Goal: Task Accomplishment & Management: Use online tool/utility

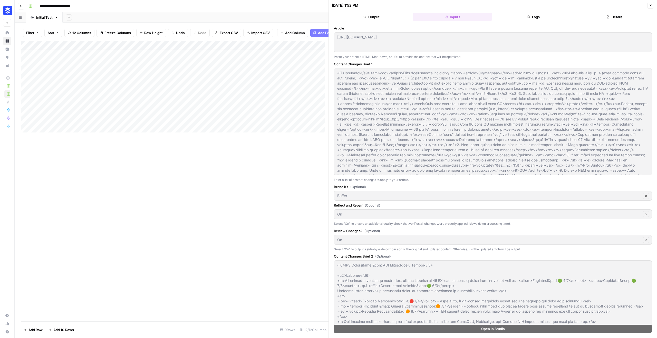
scroll to position [211, 0]
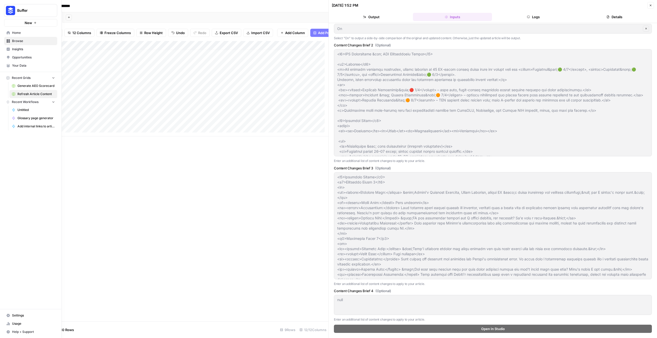
click at [13, 33] on span "Home" at bounding box center [33, 33] width 43 height 5
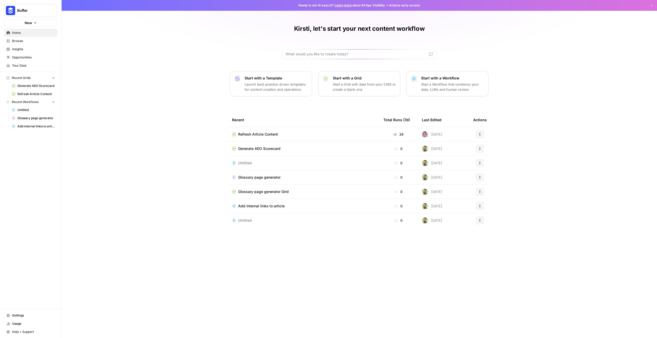
click at [19, 65] on span "Your Data" at bounding box center [33, 65] width 43 height 5
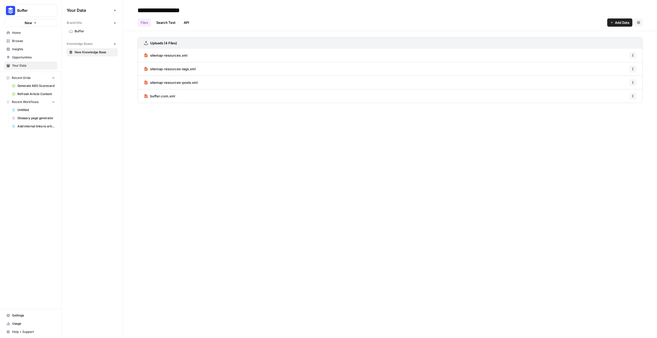
click at [19, 48] on span "Insights" at bounding box center [33, 49] width 43 height 5
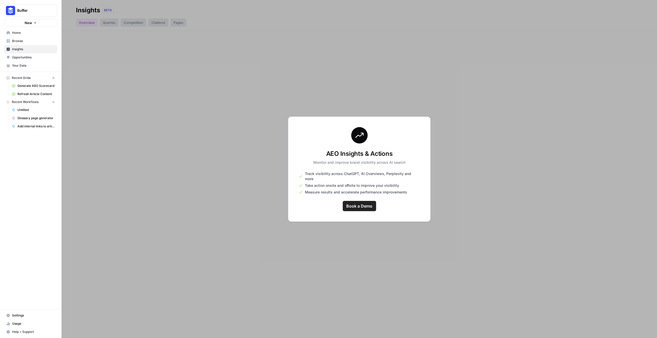
click at [28, 42] on span "Browse" at bounding box center [33, 41] width 43 height 5
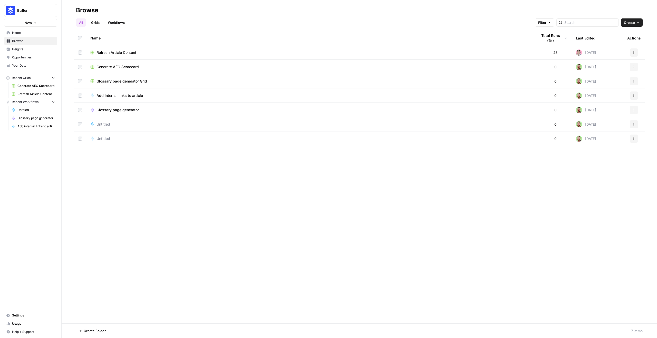
click at [20, 94] on span "Refresh Article Content" at bounding box center [35, 94] width 37 height 5
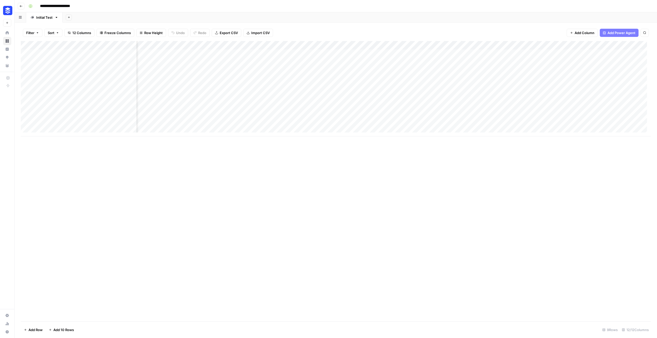
scroll to position [0, 226]
click at [533, 122] on div "Add Column" at bounding box center [336, 88] width 630 height 95
click at [484, 124] on div "Add Column" at bounding box center [336, 88] width 630 height 95
click at [503, 124] on div "Add Column" at bounding box center [336, 88] width 630 height 95
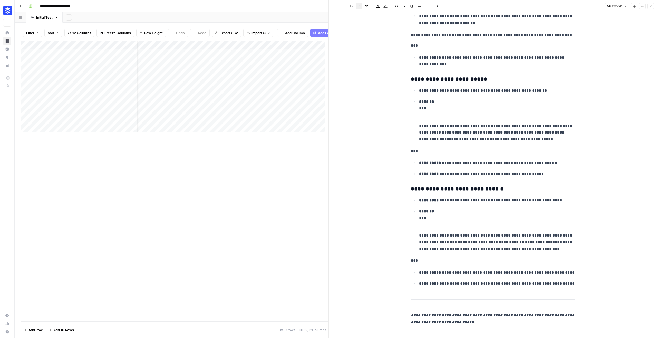
scroll to position [741, 0]
click at [238, 161] on div "Add Column" at bounding box center [175, 181] width 308 height 281
click at [650, 6] on icon "button" at bounding box center [650, 6] width 2 height 2
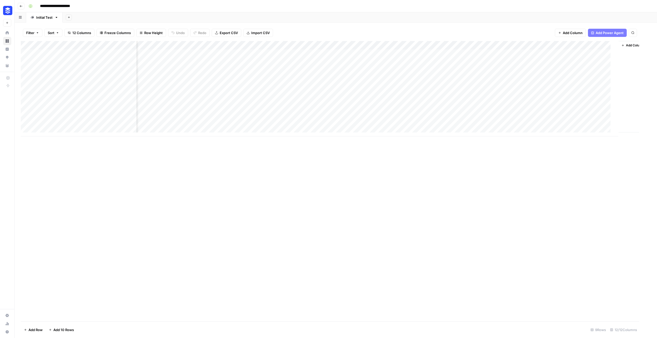
scroll to position [0, 220]
click at [509, 114] on div "Add Column" at bounding box center [336, 88] width 630 height 95
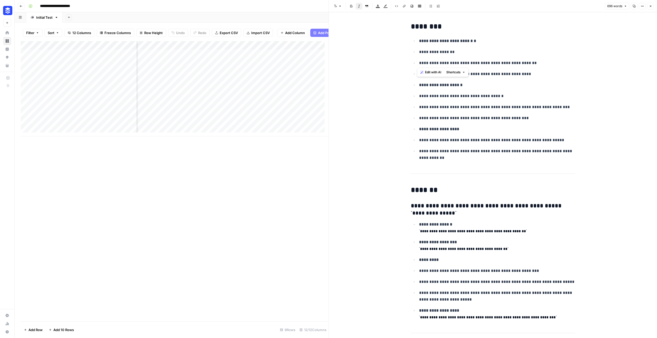
drag, startPoint x: 523, startPoint y: 63, endPoint x: 415, endPoint y: 65, distance: 107.7
click at [417, 65] on li "**********" at bounding box center [495, 63] width 157 height 7
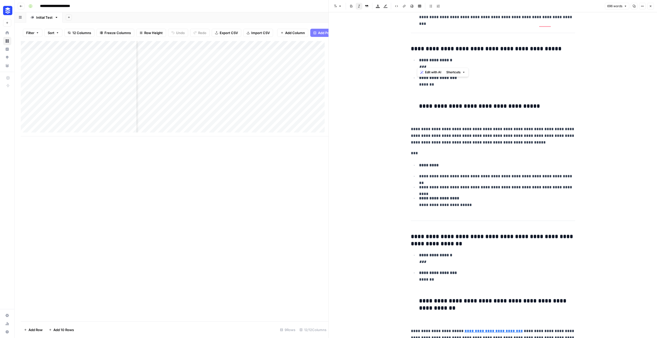
scroll to position [808, 0]
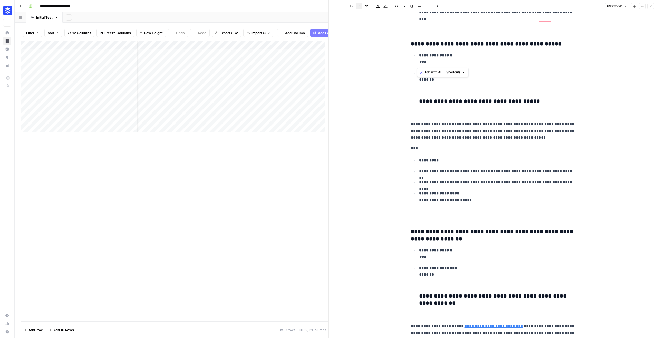
click at [651, 7] on icon "button" at bounding box center [650, 6] width 3 height 3
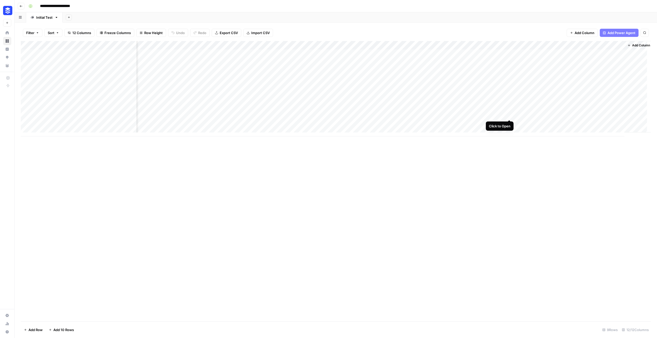
click at [507, 114] on div "Add Column" at bounding box center [336, 88] width 630 height 95
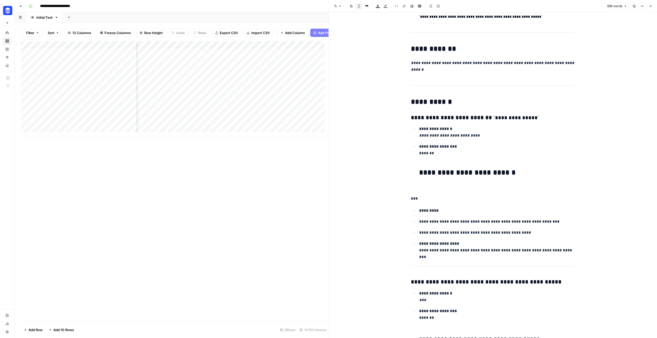
scroll to position [521, 0]
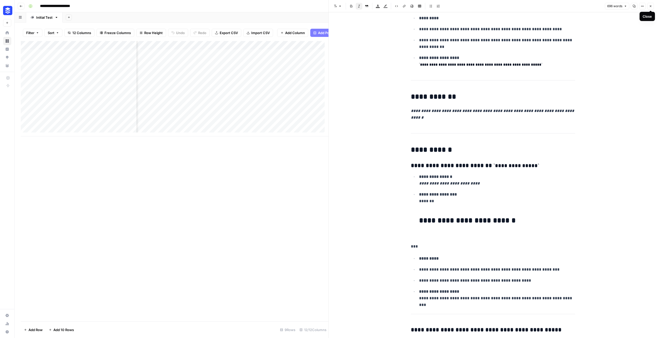
click at [650, 5] on icon "button" at bounding box center [650, 6] width 3 height 3
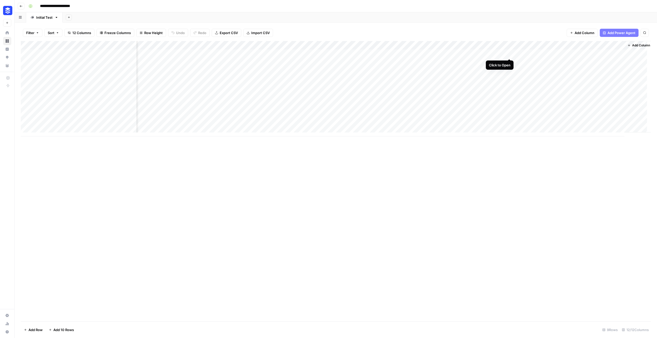
click at [508, 54] on div "Add Column" at bounding box center [336, 88] width 630 height 95
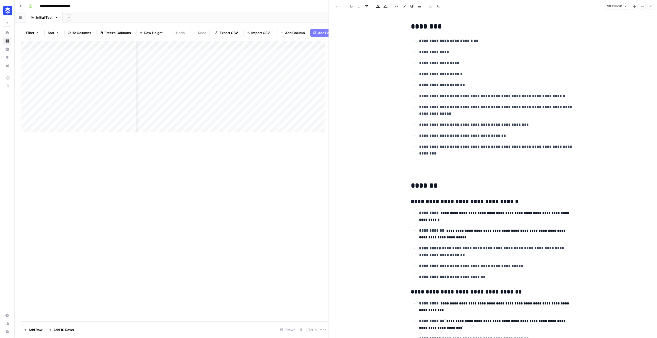
click at [303, 199] on div "Add Column" at bounding box center [175, 181] width 308 height 281
click at [650, 6] on icon "button" at bounding box center [650, 6] width 2 height 2
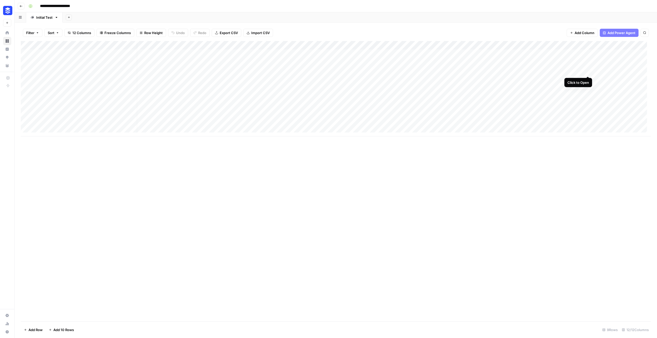
click at [587, 71] on div "Add Column" at bounding box center [336, 88] width 630 height 95
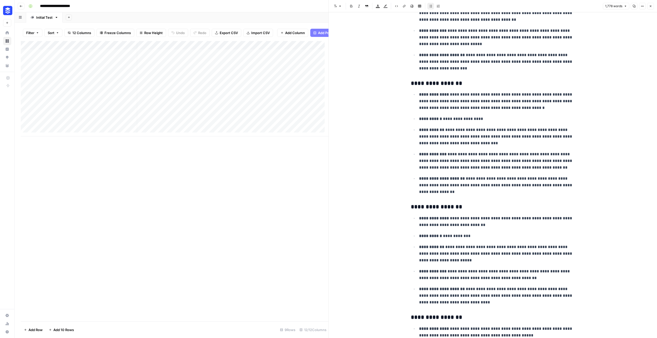
scroll to position [109, 0]
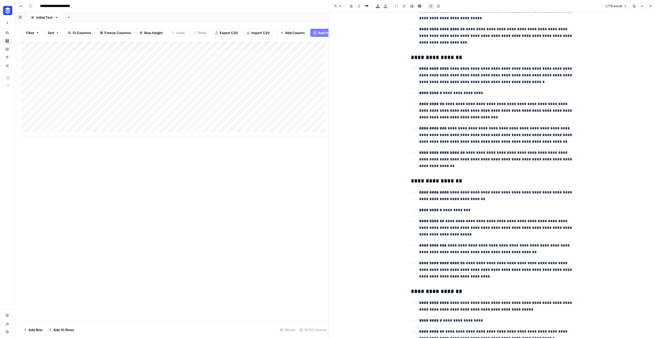
click at [243, 241] on div "Add Column" at bounding box center [175, 181] width 308 height 281
click at [650, 7] on icon "button" at bounding box center [650, 6] width 3 height 3
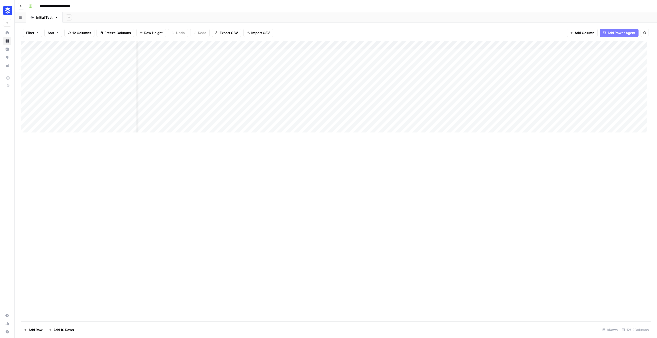
scroll to position [0, 226]
click at [502, 72] on div "Add Column" at bounding box center [336, 88] width 630 height 95
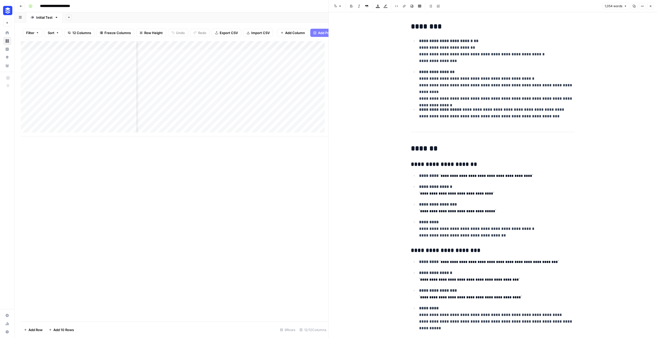
click at [285, 175] on div "Add Column" at bounding box center [175, 181] width 308 height 281
click at [129, 84] on div "Add Column" at bounding box center [175, 88] width 308 height 95
click at [132, 93] on div "Add Column" at bounding box center [175, 88] width 308 height 95
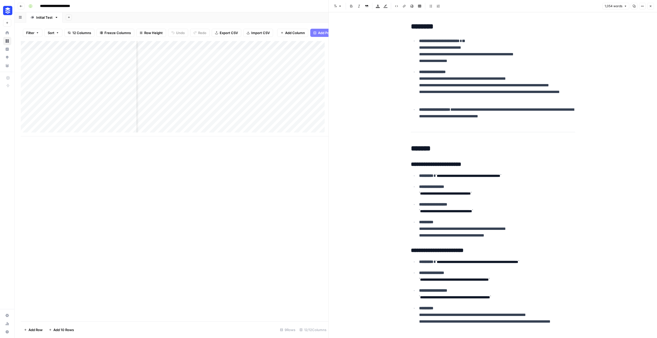
scroll to position [0, 461]
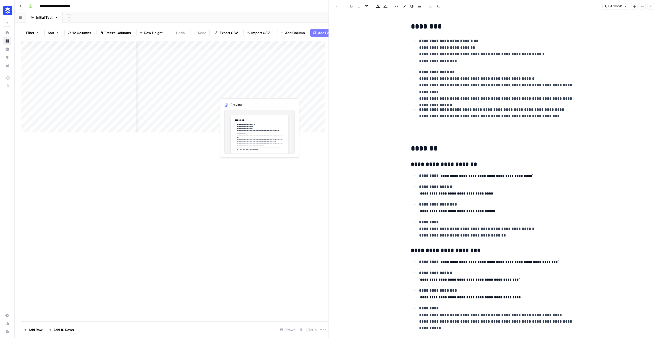
click at [269, 94] on div "Add Column" at bounding box center [175, 88] width 308 height 95
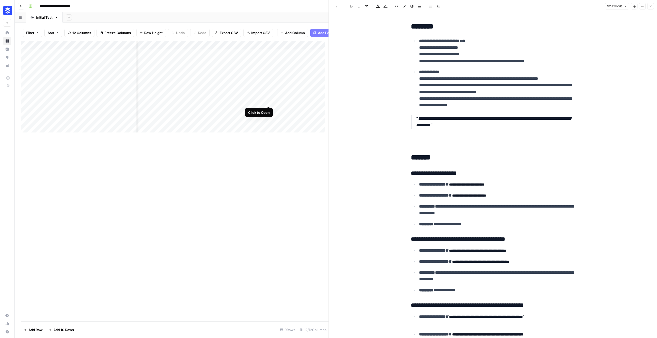
click at [267, 101] on div "Add Column" at bounding box center [175, 88] width 308 height 95
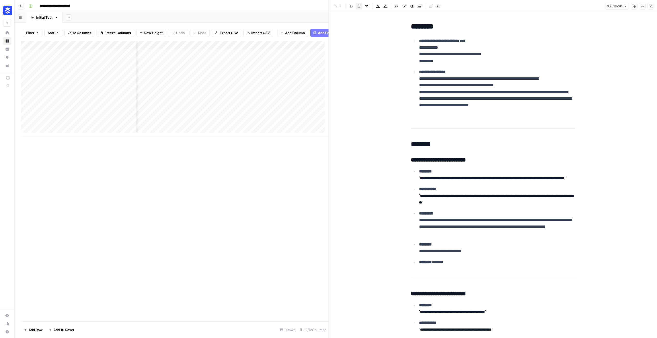
click at [239, 51] on div "Add Column" at bounding box center [175, 88] width 308 height 95
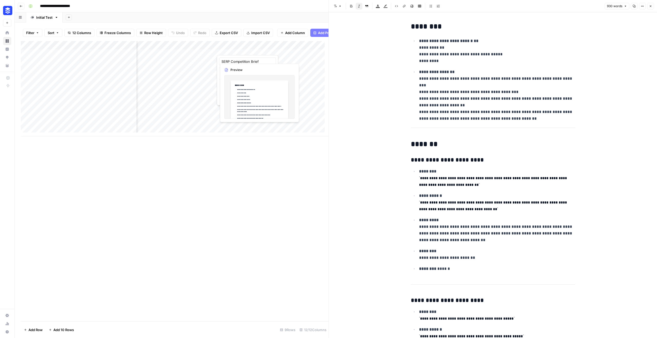
click at [267, 47] on div at bounding box center [245, 50] width 57 height 10
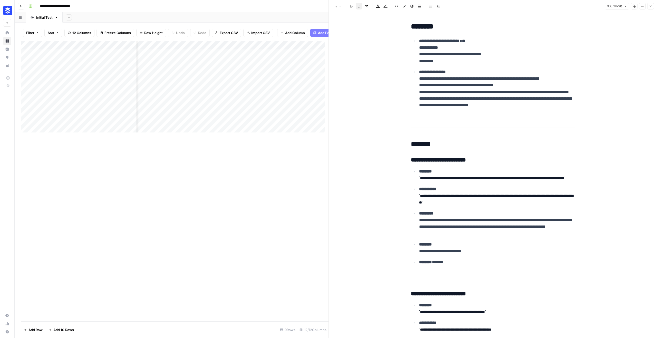
drag, startPoint x: 250, startPoint y: 202, endPoint x: 258, endPoint y: 113, distance: 89.4
click at [250, 201] on div "Add Column" at bounding box center [175, 181] width 308 height 281
click at [270, 49] on div "Add Column" at bounding box center [175, 88] width 308 height 95
click at [263, 162] on div "Add Column" at bounding box center [175, 181] width 308 height 281
click at [642, 5] on icon "button" at bounding box center [641, 6] width 3 height 3
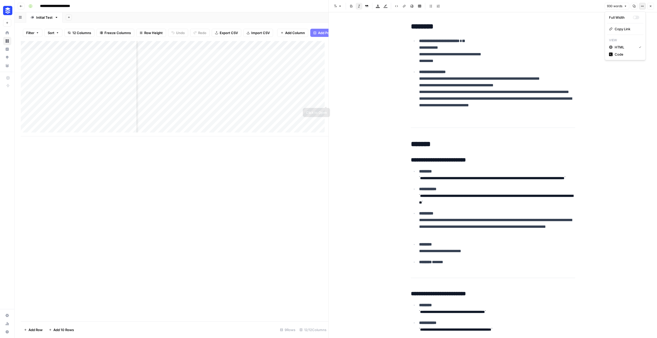
click at [306, 142] on div "Add Column" at bounding box center [175, 181] width 308 height 281
click at [653, 7] on button "Close" at bounding box center [650, 6] width 7 height 7
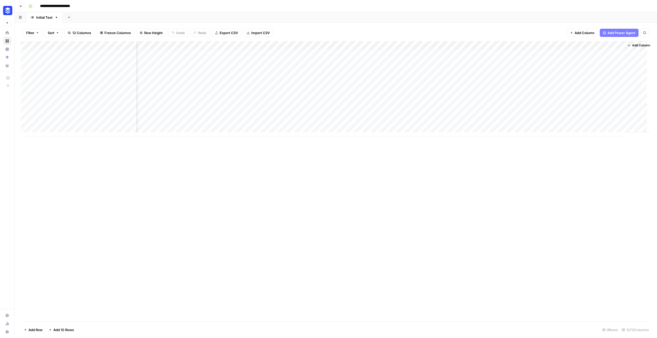
scroll to position [0, 220]
click at [447, 45] on div "Add Column" at bounding box center [336, 88] width 630 height 95
click at [402, 87] on span "Configure Inputs" at bounding box center [407, 88] width 45 height 5
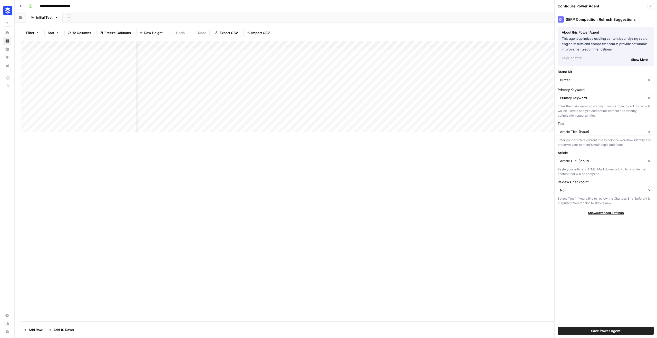
click at [637, 58] on span "Show More" at bounding box center [639, 59] width 17 height 5
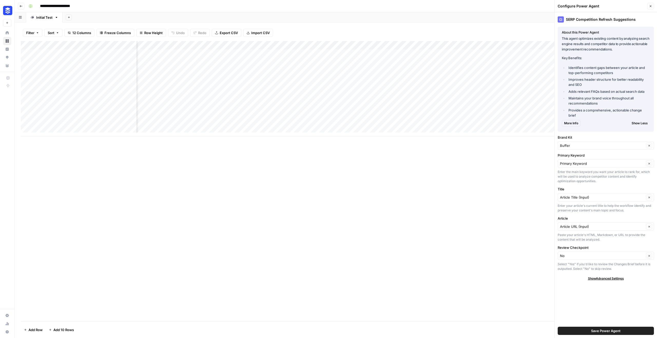
scroll to position [0, 301]
click at [607, 279] on span "Show Advanced Settings" at bounding box center [606, 278] width 36 height 5
click at [602, 295] on input "Version" at bounding box center [603, 293] width 86 height 5
type input "Default"
click at [601, 315] on div "SERP Competition Refresh Suggestions About this Power Agent This agent optimize…" at bounding box center [605, 175] width 102 height 326
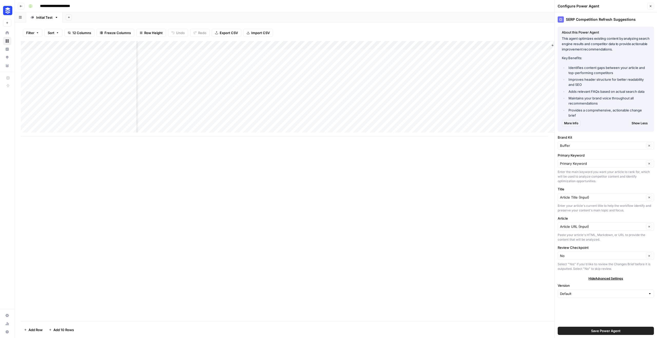
click at [570, 124] on span "More Info" at bounding box center [571, 123] width 14 height 5
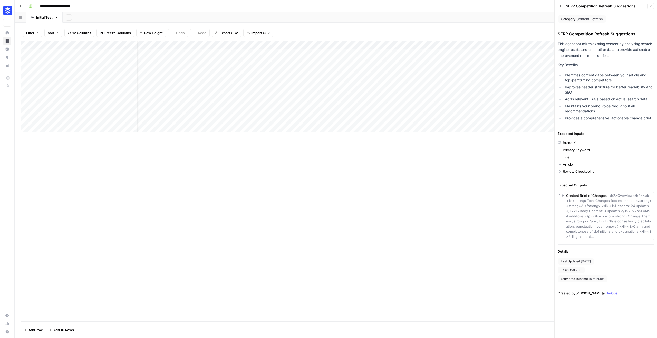
scroll to position [0, 153]
click at [256, 45] on div "Add Column" at bounding box center [336, 88] width 630 height 95
click at [219, 153] on div "Add Column" at bounding box center [336, 181] width 630 height 281
click at [256, 44] on div "Add Column" at bounding box center [336, 88] width 630 height 95
click at [217, 59] on input "AEO Visibility Refresh Suggestions" at bounding box center [221, 57] width 52 height 5
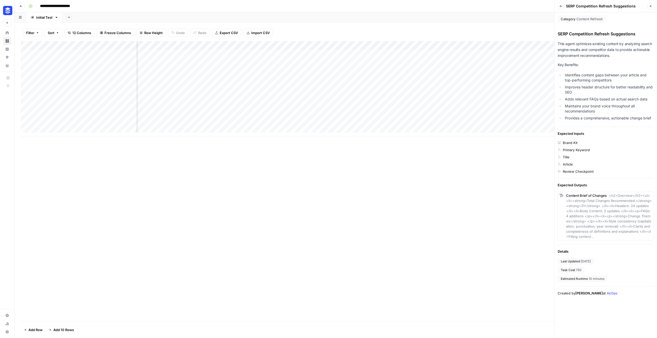
click at [256, 45] on div "Add Column" at bounding box center [336, 88] width 630 height 95
click at [221, 91] on span "Configure Inputs" at bounding box center [223, 88] width 45 height 5
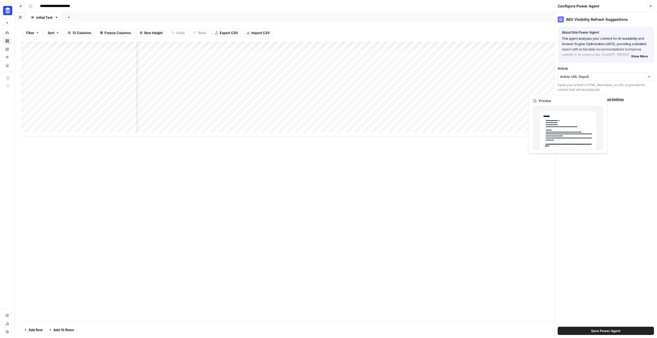
click at [637, 118] on div "AEO Visibility Refresh Suggestions About this Power Agent This agent analyzes y…" at bounding box center [605, 175] width 102 height 326
click at [622, 99] on span "Show Advanced Settings" at bounding box center [606, 99] width 36 height 5
click at [631, 172] on div "AEO Visibility Refresh Suggestions About this Power Agent This agent analyzes y…" at bounding box center [605, 175] width 102 height 326
click at [652, 5] on button "Close" at bounding box center [650, 6] width 7 height 7
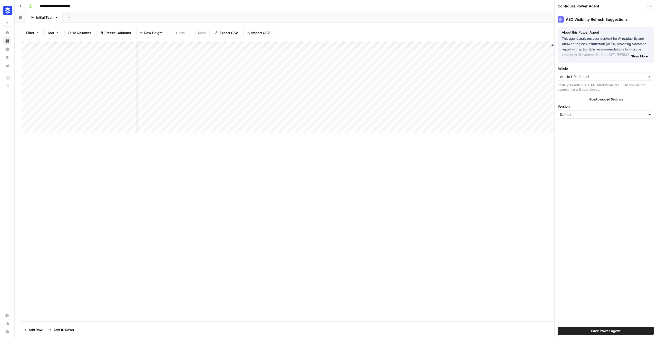
scroll to position [0, 226]
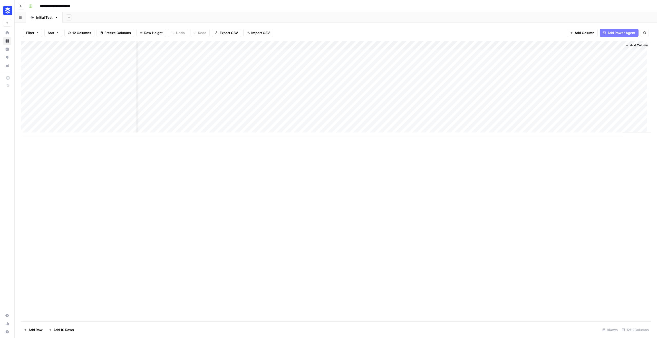
click at [478, 48] on div "Add Column" at bounding box center [336, 88] width 630 height 95
click at [477, 81] on span "Filter" at bounding box center [483, 81] width 45 height 5
drag, startPoint x: 282, startPoint y: 176, endPoint x: 341, endPoint y: 146, distance: 66.9
click at [282, 176] on div "Add Column" at bounding box center [336, 181] width 630 height 281
click at [505, 47] on div "Add Column" at bounding box center [336, 88] width 630 height 95
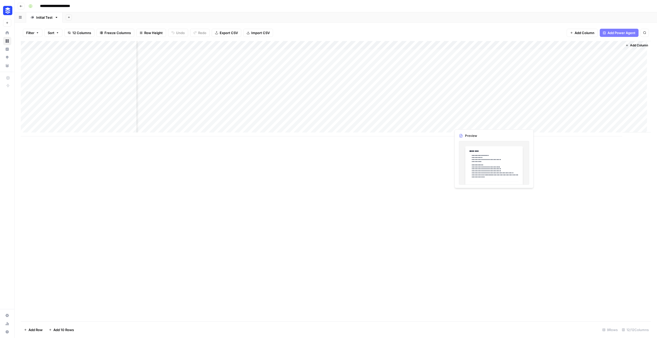
click at [484, 123] on div "Add Column" at bounding box center [336, 88] width 630 height 95
click at [501, 123] on div "Add Column" at bounding box center [336, 88] width 630 height 95
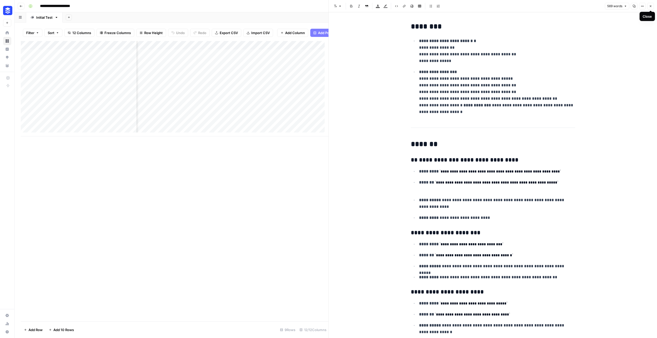
click at [650, 6] on icon "button" at bounding box center [650, 6] width 3 height 3
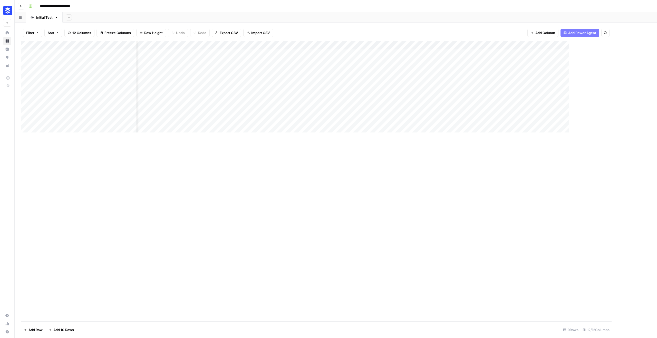
scroll to position [0, 220]
click at [510, 53] on div "Add Column" at bounding box center [336, 88] width 630 height 95
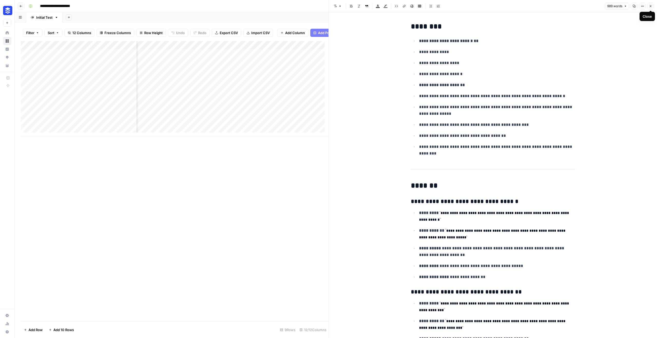
click at [649, 5] on icon "button" at bounding box center [650, 6] width 3 height 3
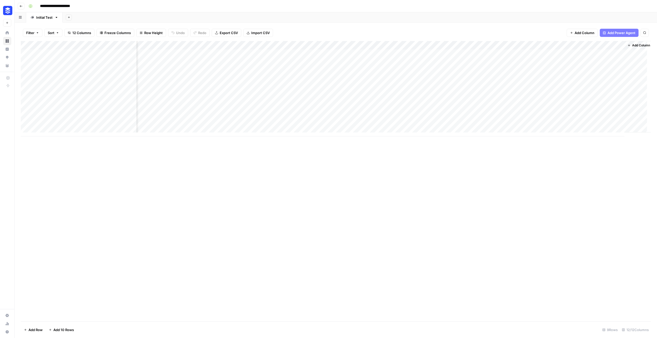
click at [477, 46] on div "Add Column" at bounding box center [336, 88] width 630 height 95
drag, startPoint x: 427, startPoint y: 143, endPoint x: 433, endPoint y: 86, distance: 57.3
click at [427, 140] on div "Add Column" at bounding box center [336, 181] width 630 height 281
click at [447, 45] on div "Add Column" at bounding box center [336, 88] width 630 height 95
click at [402, 88] on span "Configure Inputs" at bounding box center [407, 88] width 45 height 5
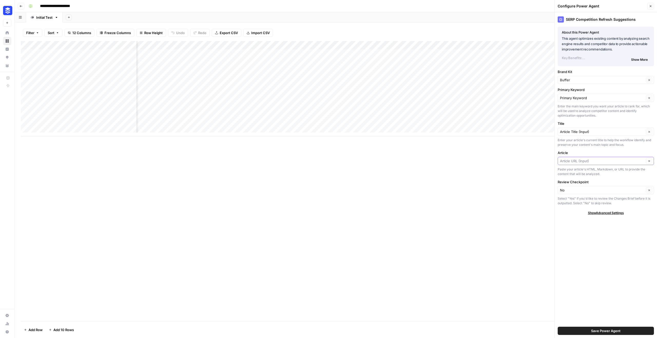
click at [611, 162] on input "Article" at bounding box center [602, 161] width 84 height 5
type input "Article URL (Input)"
click at [598, 269] on div "SERP Competition Refresh Suggestions About this Power Agent This agent optimize…" at bounding box center [605, 175] width 102 height 326
click at [600, 214] on span "Show Advanced Settings" at bounding box center [606, 213] width 36 height 5
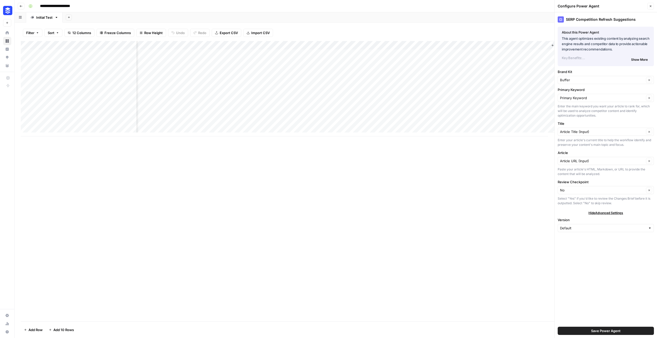
click at [637, 60] on span "Show More" at bounding box center [639, 59] width 17 height 5
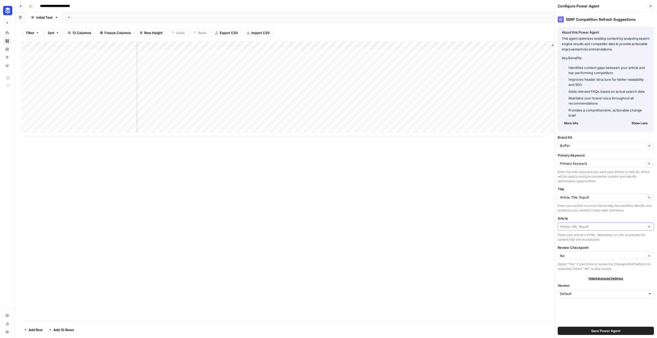
click at [631, 229] on input "Article" at bounding box center [602, 226] width 84 height 5
type input "Article URL (Input)"
click at [522, 229] on div "Add Column" at bounding box center [336, 181] width 630 height 281
click at [430, 46] on div "Add Column" at bounding box center [336, 88] width 630 height 95
click at [381, 175] on div "Add Column" at bounding box center [336, 181] width 630 height 281
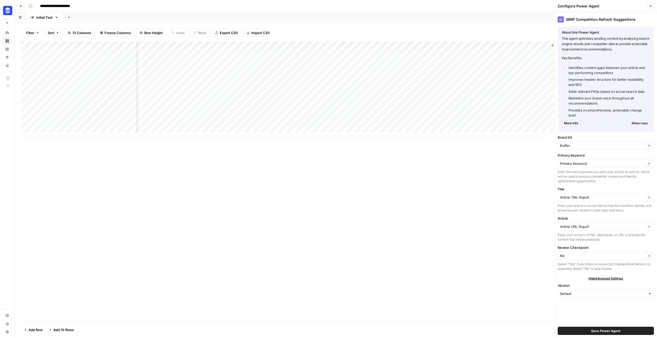
click at [367, 46] on div "Add Column" at bounding box center [336, 88] width 630 height 95
click at [332, 88] on span "Configure Inputs" at bounding box center [327, 88] width 45 height 5
click at [650, 7] on icon "button" at bounding box center [650, 6] width 3 height 3
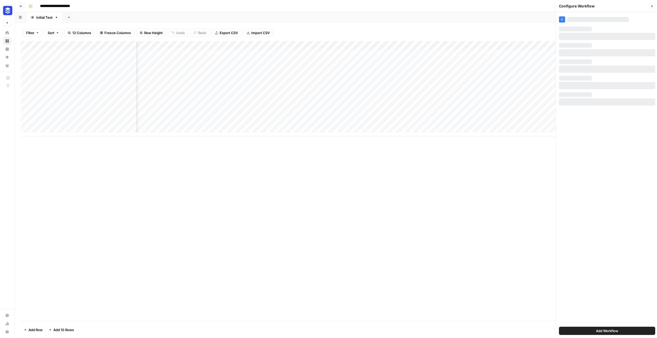
scroll to position [0, 226]
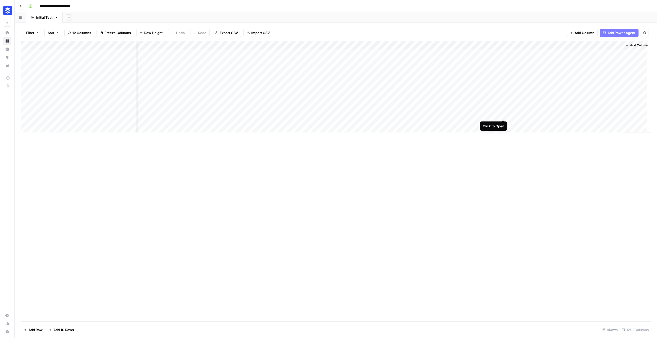
click at [503, 115] on div "Add Column" at bounding box center [336, 88] width 630 height 95
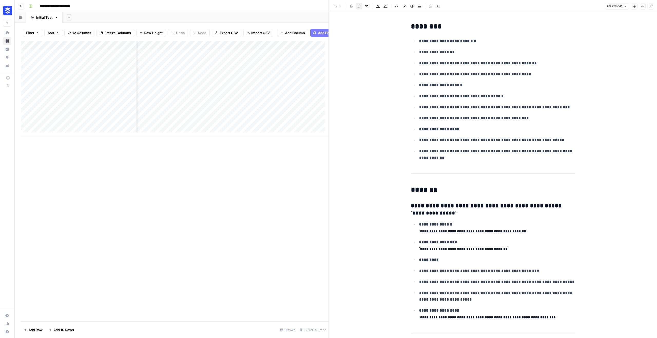
click at [649, 6] on icon "button" at bounding box center [650, 6] width 3 height 3
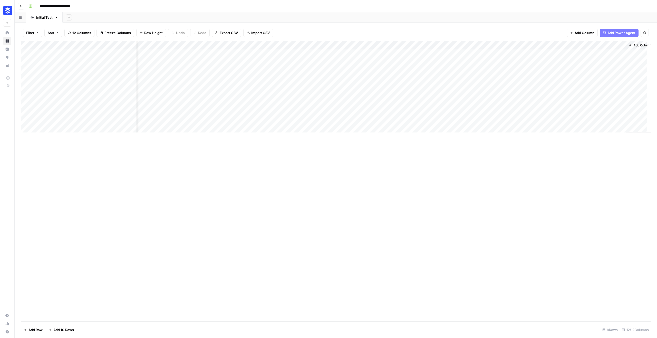
scroll to position [0, 226]
click at [119, 88] on div "Add Column" at bounding box center [336, 88] width 630 height 95
drag, startPoint x: 136, startPoint y: 46, endPoint x: 158, endPoint y: 47, distance: 21.3
click at [158, 47] on div "Add Column" at bounding box center [336, 88] width 630 height 95
drag, startPoint x: 157, startPoint y: 45, endPoint x: 150, endPoint y: 45, distance: 8.0
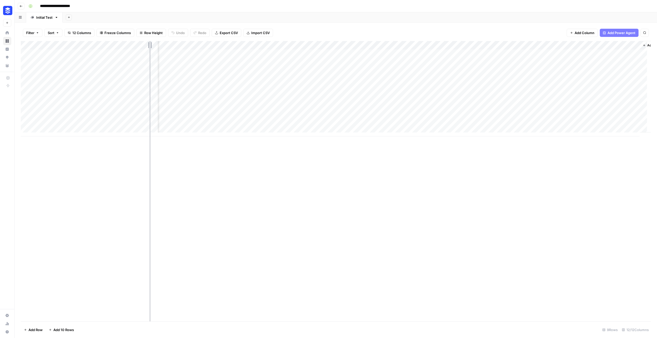
click at [150, 45] on div "Add Column" at bounding box center [336, 88] width 630 height 95
click at [379, 88] on div "Add Column" at bounding box center [336, 88] width 630 height 95
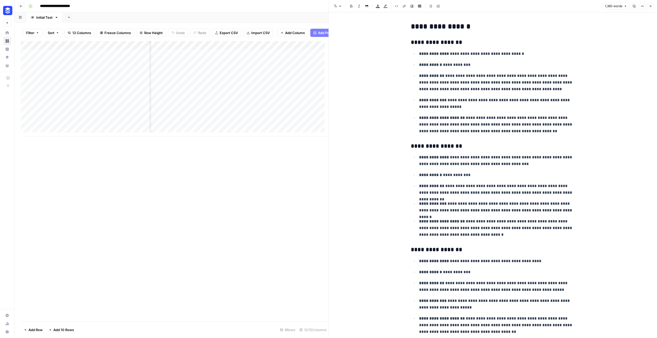
click at [217, 165] on div "Add Column" at bounding box center [175, 181] width 308 height 281
click at [651, 7] on icon "button" at bounding box center [650, 6] width 3 height 3
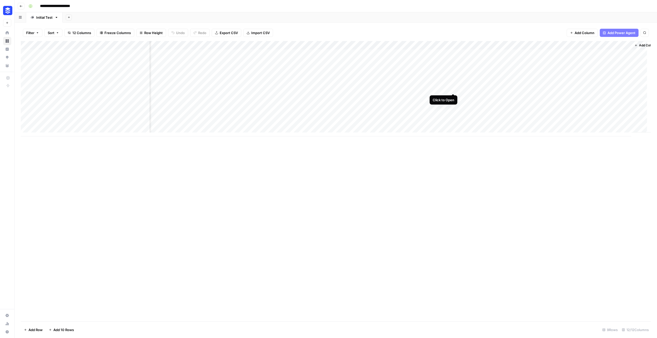
click at [454, 90] on div "Add Column" at bounding box center [336, 88] width 630 height 95
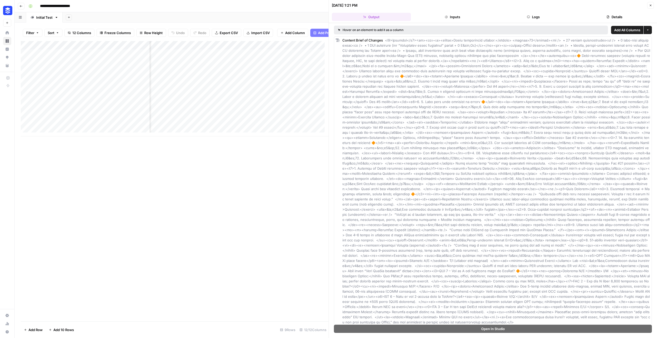
click at [454, 14] on button "Inputs" at bounding box center [452, 17] width 79 height 8
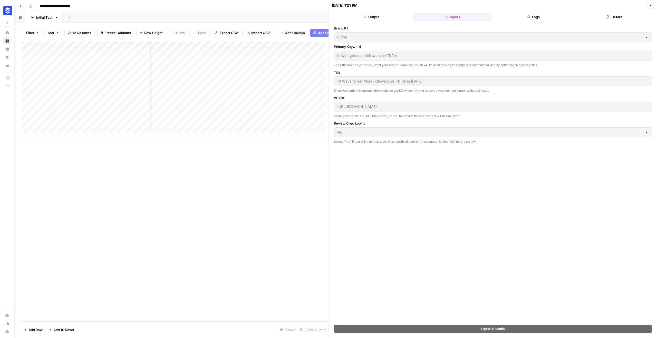
click at [651, 7] on button "Close" at bounding box center [650, 5] width 7 height 7
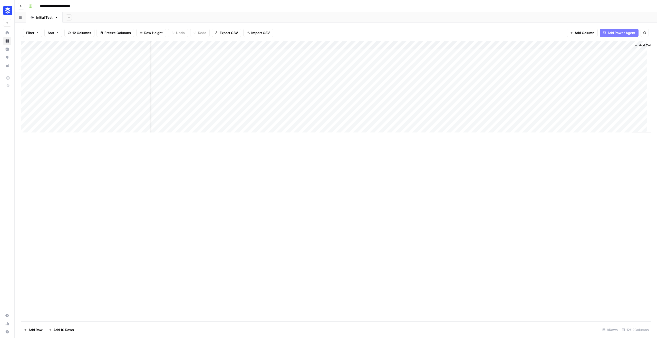
click at [402, 99] on div "Add Column" at bounding box center [336, 88] width 630 height 95
click at [454, 98] on div "Add Column" at bounding box center [336, 88] width 630 height 95
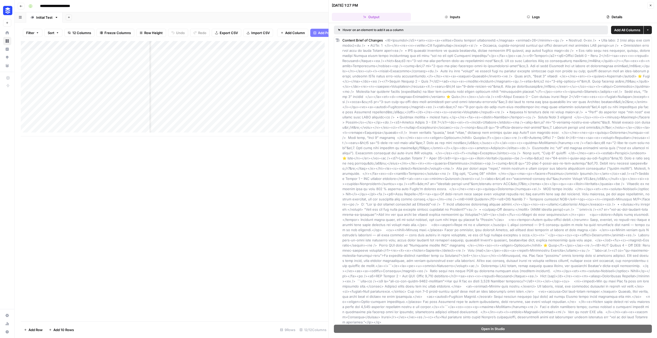
click at [457, 17] on button "Inputs" at bounding box center [452, 17] width 79 height 8
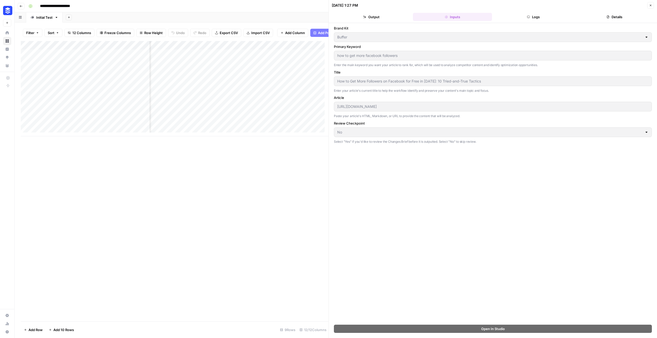
click at [620, 19] on button "Details" at bounding box center [614, 17] width 79 height 8
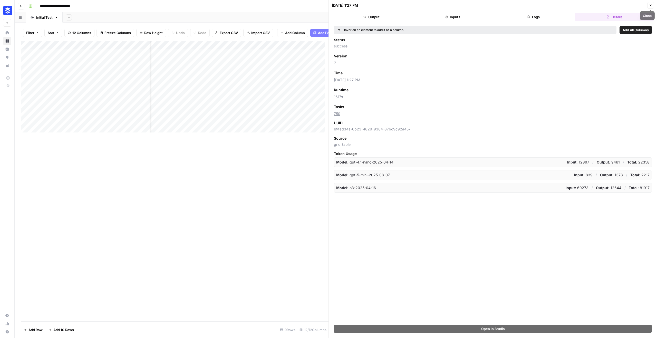
click at [652, 5] on button "Close" at bounding box center [650, 5] width 7 height 7
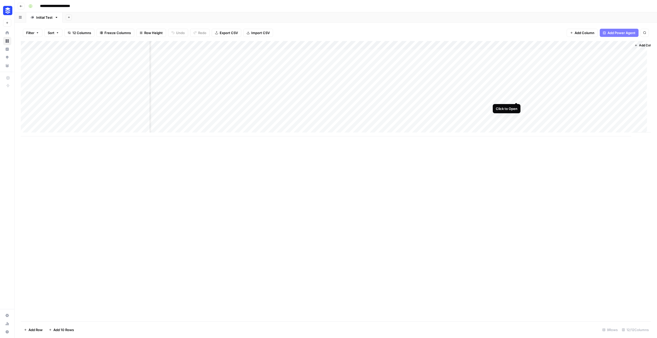
click at [517, 98] on div "Add Column" at bounding box center [336, 88] width 630 height 95
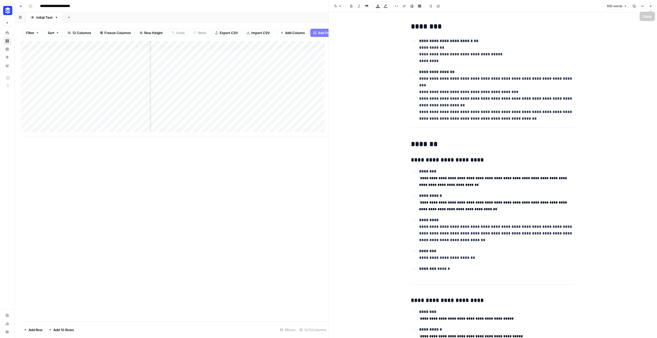
click at [652, 7] on button "Close" at bounding box center [650, 6] width 7 height 7
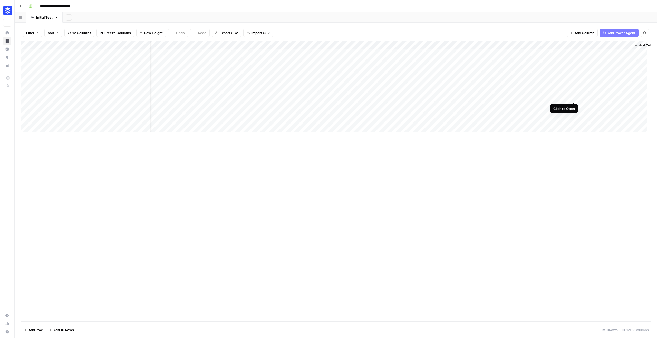
click at [573, 96] on div "Add Column" at bounding box center [336, 88] width 630 height 95
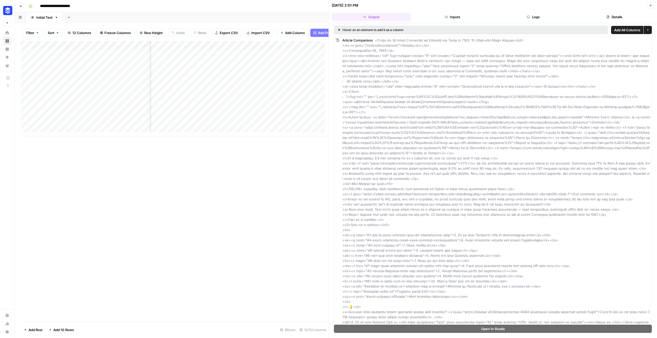
click at [281, 210] on div "Add Column" at bounding box center [175, 181] width 308 height 281
click at [650, 4] on icon "button" at bounding box center [650, 5] width 3 height 3
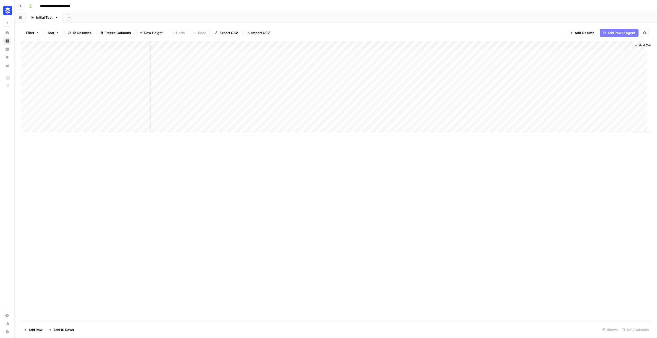
scroll to position [0, 240]
click at [608, 97] on div "Add Column" at bounding box center [336, 88] width 630 height 95
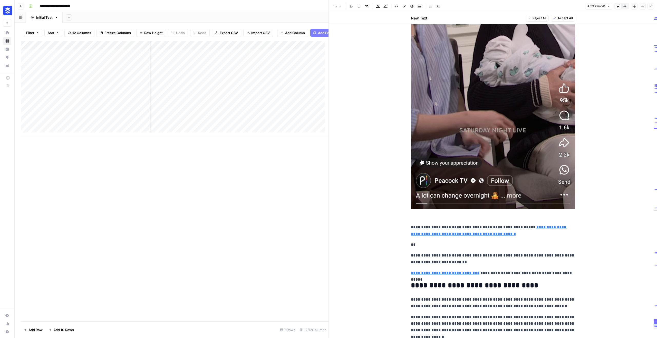
scroll to position [2896, 0]
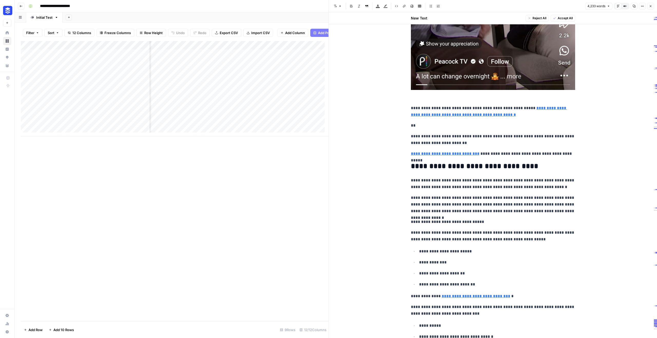
click at [650, 6] on icon "button" at bounding box center [650, 6] width 2 height 2
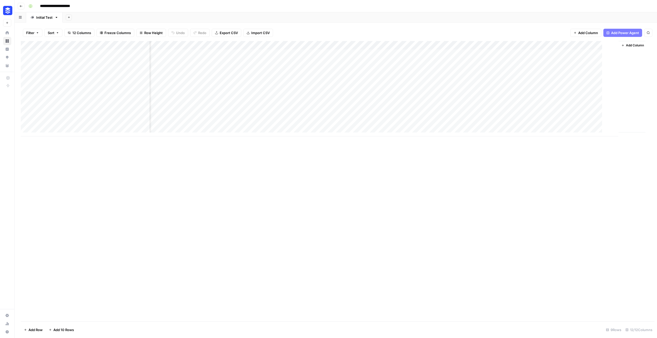
scroll to position [0, 233]
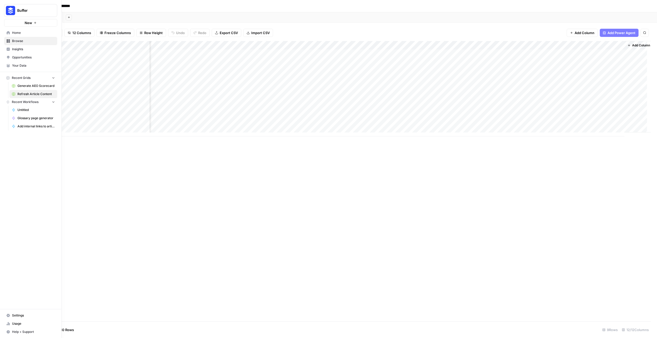
click at [14, 40] on span "Browse" at bounding box center [33, 41] width 43 height 5
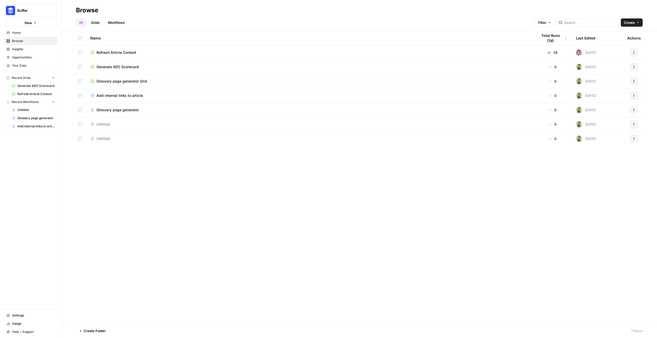
click at [120, 23] on link "Workflows" at bounding box center [116, 22] width 23 height 8
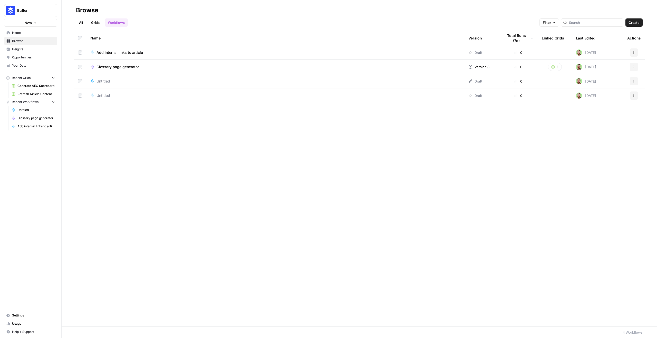
click at [95, 21] on link "Grids" at bounding box center [95, 22] width 15 height 8
click at [82, 22] on link "All" at bounding box center [81, 22] width 10 height 8
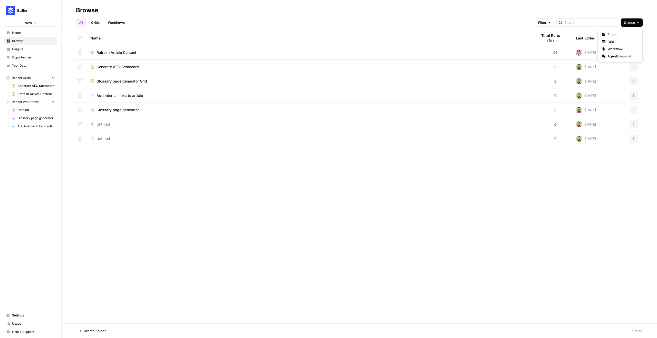
click at [626, 23] on span "Create" at bounding box center [628, 22] width 11 height 5
click at [618, 50] on span "Workflow" at bounding box center [621, 48] width 29 height 5
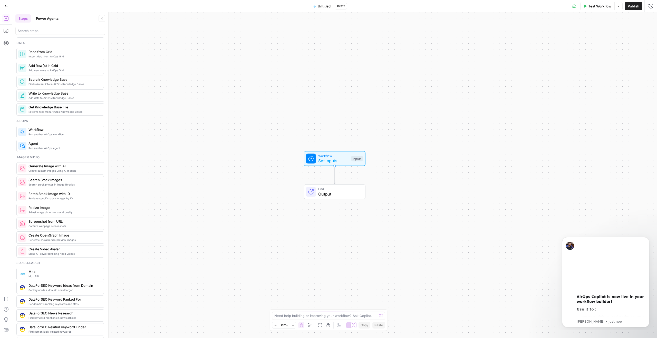
scroll to position [269, 0]
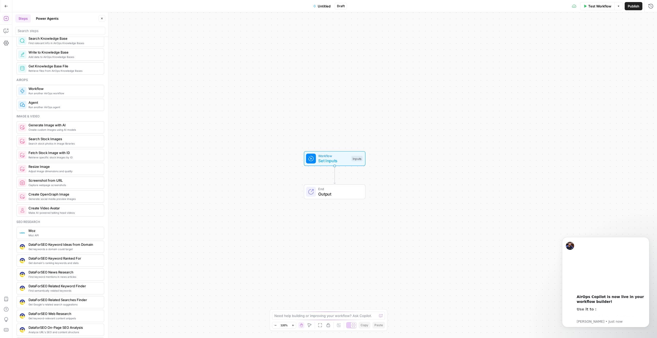
click at [5, 6] on icon "button" at bounding box center [6, 6] width 4 height 4
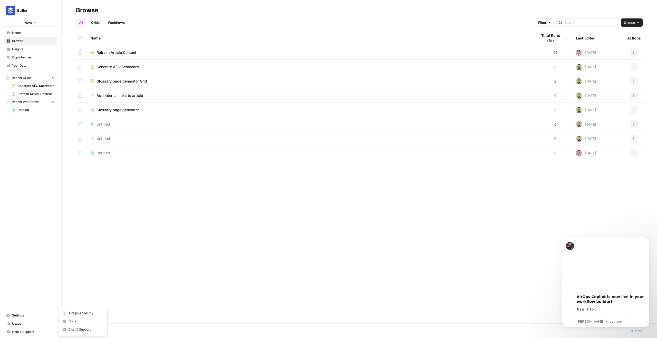
click at [30, 331] on span "Help + Support" at bounding box center [33, 332] width 43 height 5
click at [90, 326] on button "Chat & Support" at bounding box center [83, 330] width 45 height 8
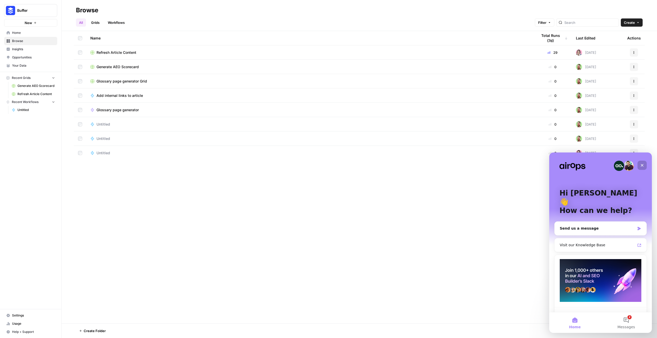
click at [643, 164] on icon "Close" at bounding box center [642, 165] width 4 height 4
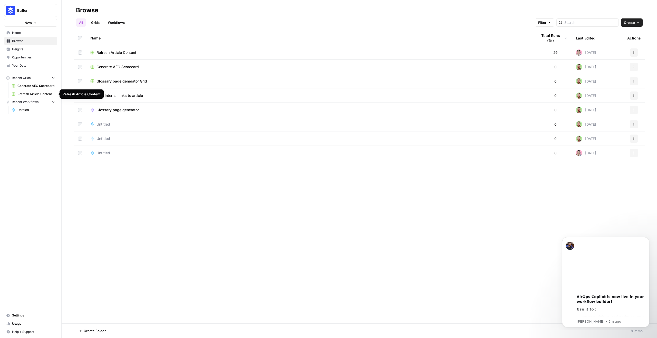
click at [30, 96] on span "Refresh Article Content" at bounding box center [35, 94] width 37 height 5
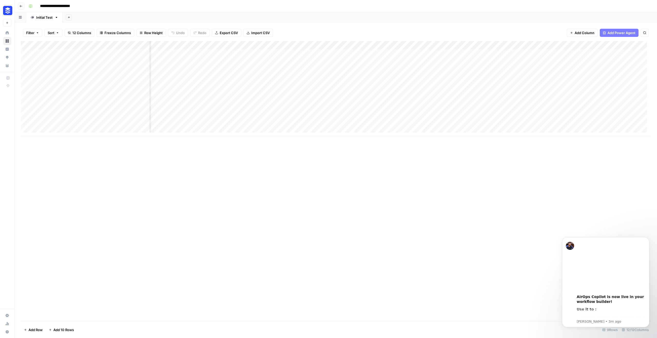
scroll to position [0, 240]
click at [501, 124] on div "Add Column" at bounding box center [336, 88] width 630 height 95
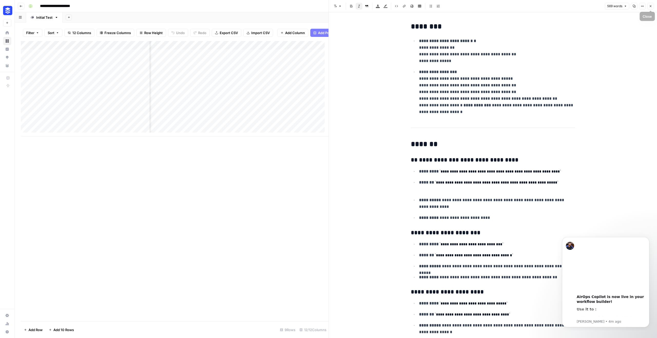
click at [649, 5] on icon "button" at bounding box center [650, 6] width 3 height 3
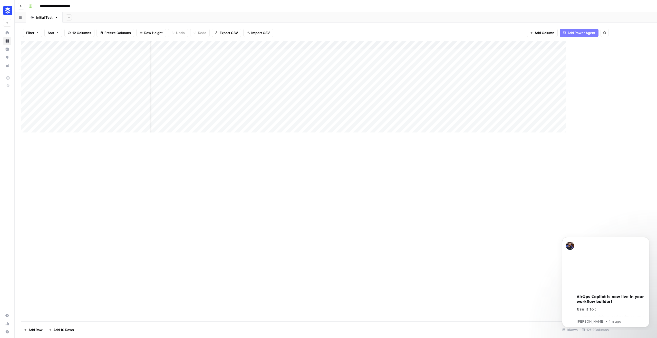
scroll to position [0, 233]
click at [613, 123] on div "Add Column" at bounding box center [336, 88] width 630 height 95
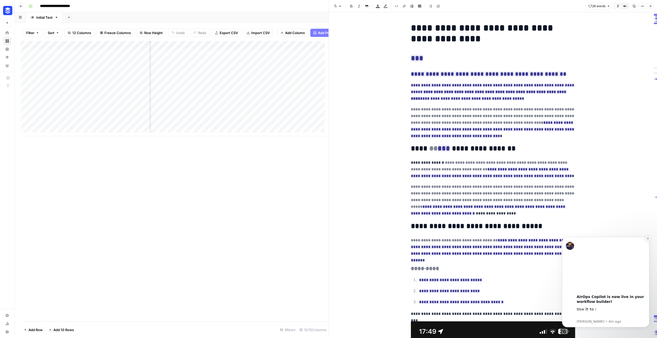
click at [648, 240] on button "Dismiss notification" at bounding box center [647, 238] width 7 height 7
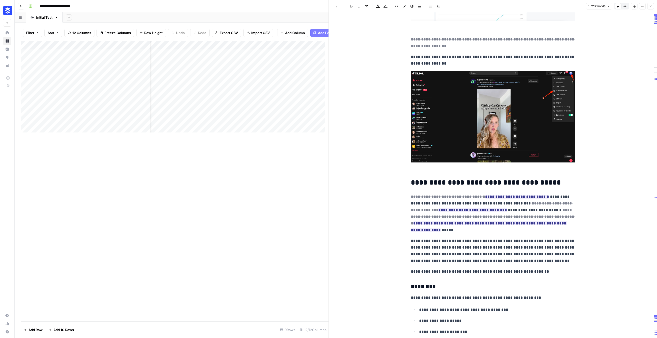
scroll to position [1580, 0]
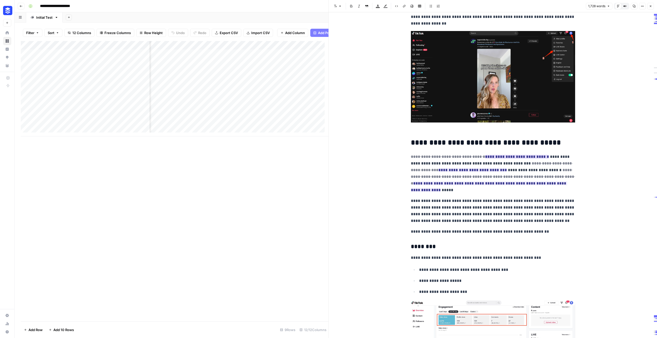
click at [518, 157] on ins "**********" at bounding box center [517, 157] width 64 height 4
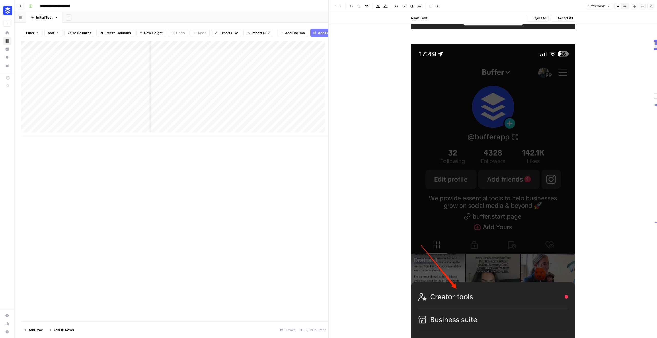
scroll to position [672, 0]
